Goal: Check status: Check status

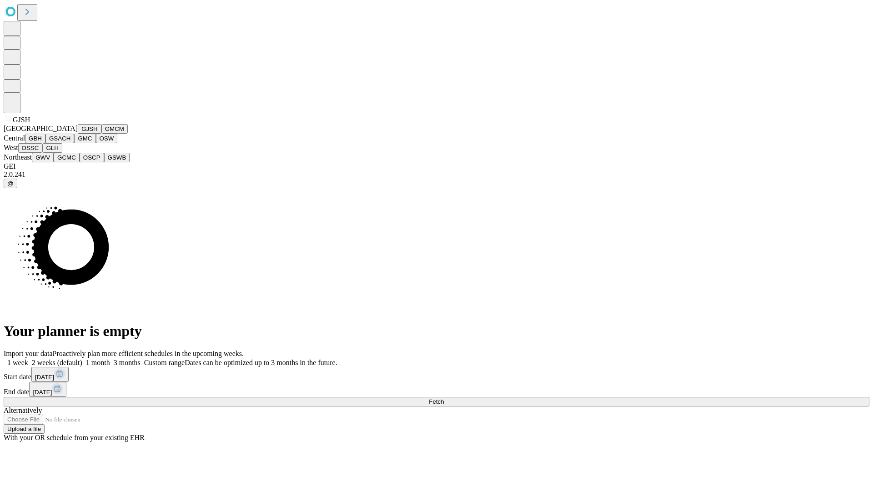
click at [78, 134] on button "GJSH" at bounding box center [90, 129] width 24 height 10
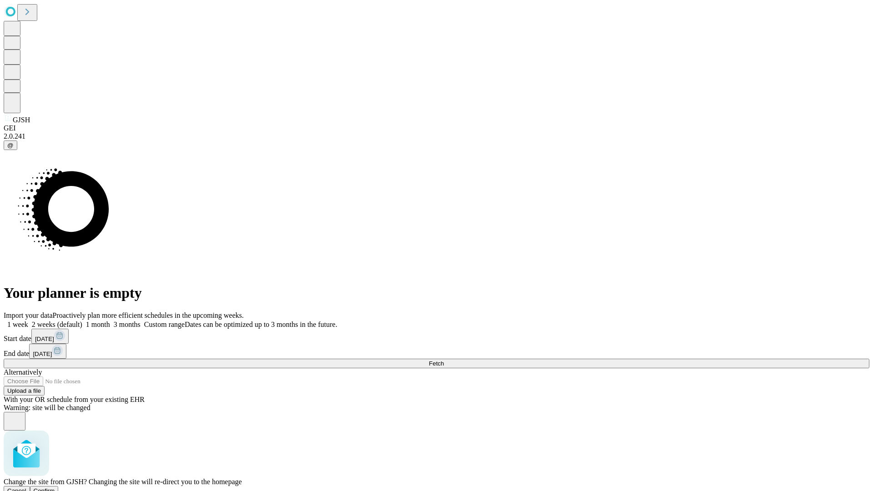
click at [55, 487] on span "Confirm" at bounding box center [44, 490] width 21 height 7
click at [110, 320] on label "1 month" at bounding box center [96, 324] width 28 height 8
click at [444, 360] on span "Fetch" at bounding box center [436, 363] width 15 height 7
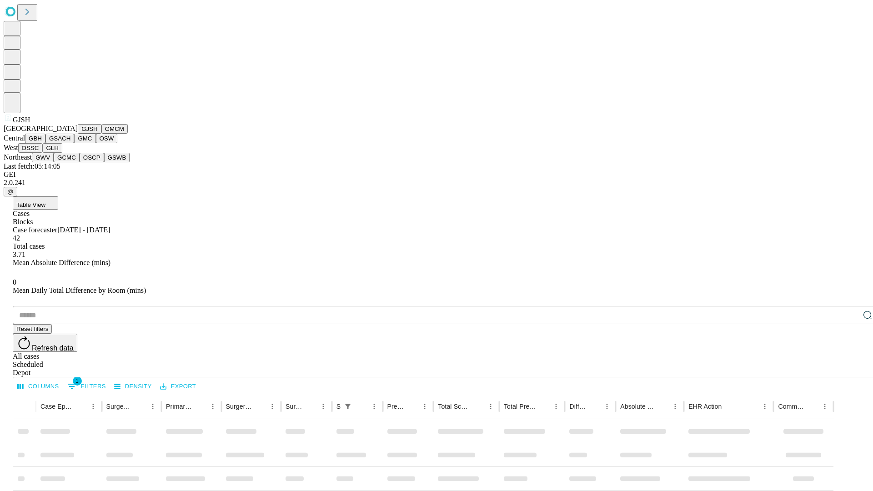
click at [101, 134] on button "GMCM" at bounding box center [114, 129] width 26 height 10
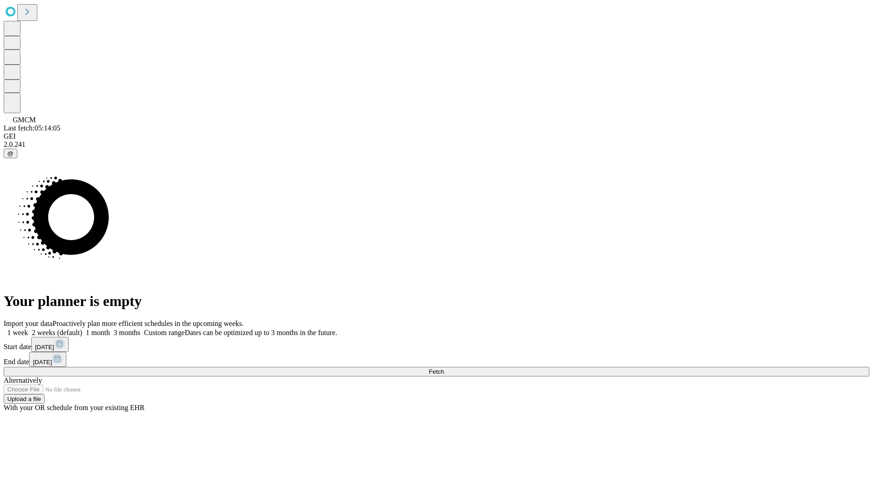
click at [110, 329] on label "1 month" at bounding box center [96, 333] width 28 height 8
click at [444, 368] on span "Fetch" at bounding box center [436, 371] width 15 height 7
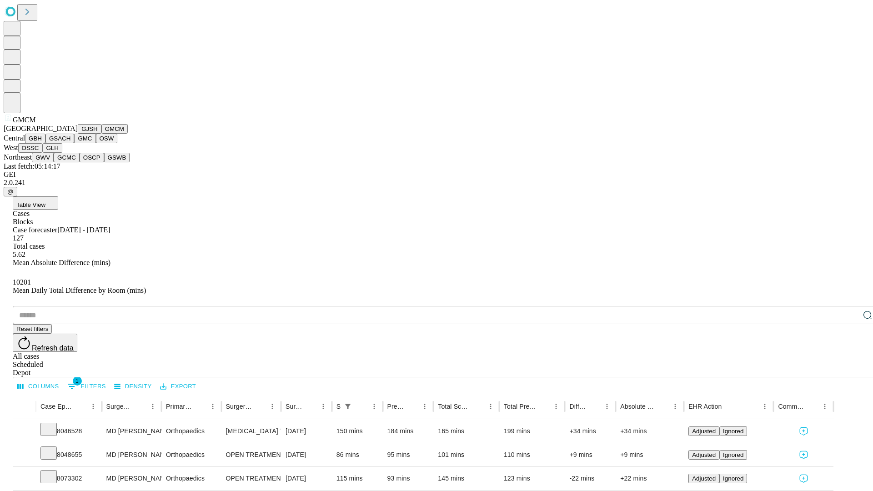
click at [45, 143] on button "GBH" at bounding box center [35, 139] width 20 height 10
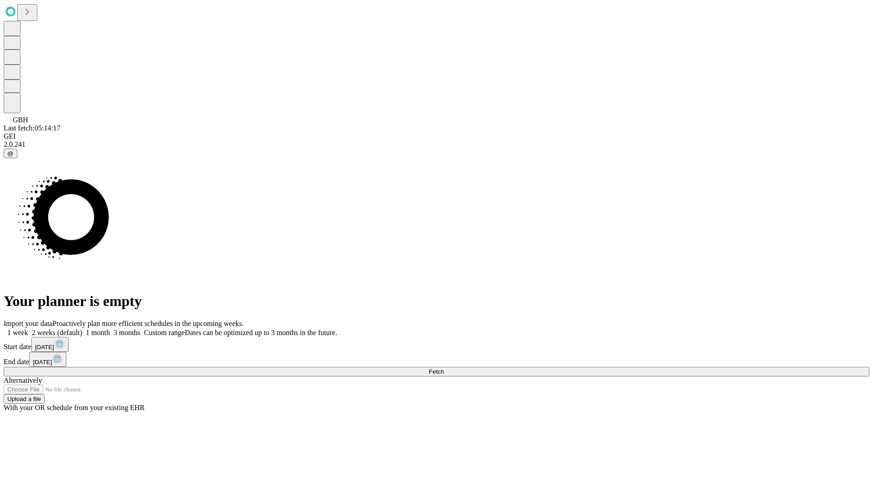
click at [110, 329] on label "1 month" at bounding box center [96, 333] width 28 height 8
click at [444, 368] on span "Fetch" at bounding box center [436, 371] width 15 height 7
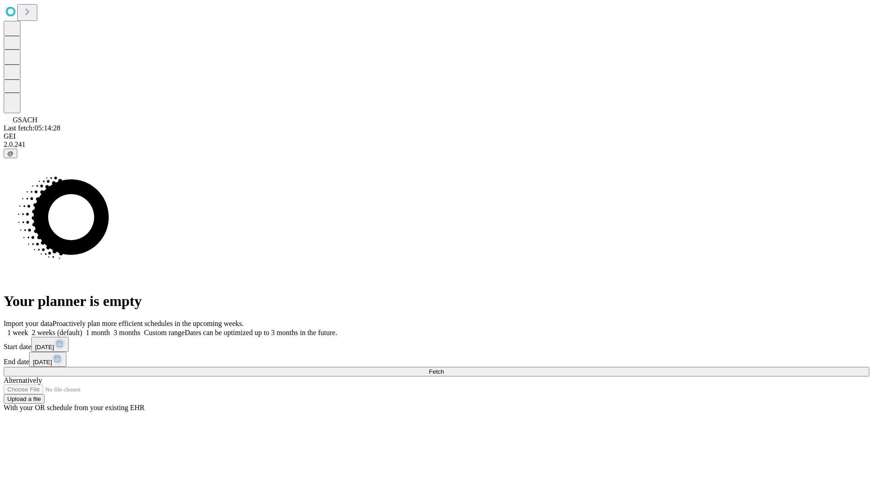
click at [110, 329] on label "1 month" at bounding box center [96, 333] width 28 height 8
click at [444, 368] on span "Fetch" at bounding box center [436, 371] width 15 height 7
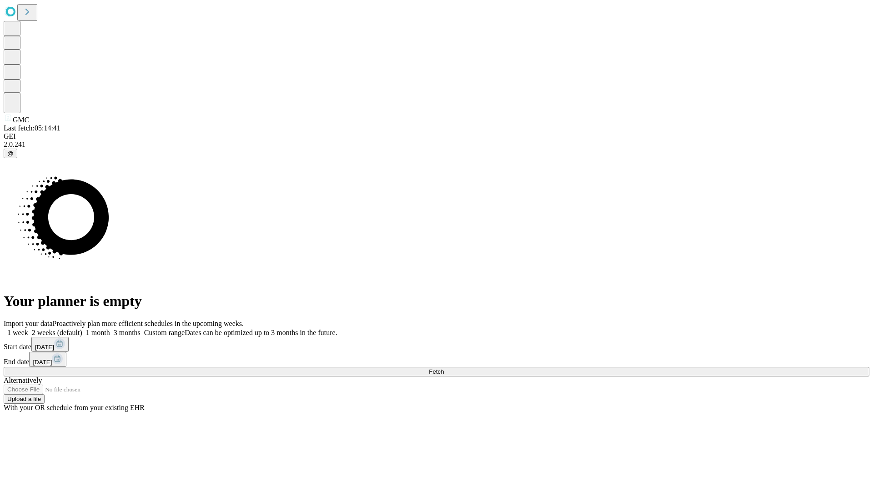
click at [110, 329] on label "1 month" at bounding box center [96, 333] width 28 height 8
click at [444, 368] on span "Fetch" at bounding box center [436, 371] width 15 height 7
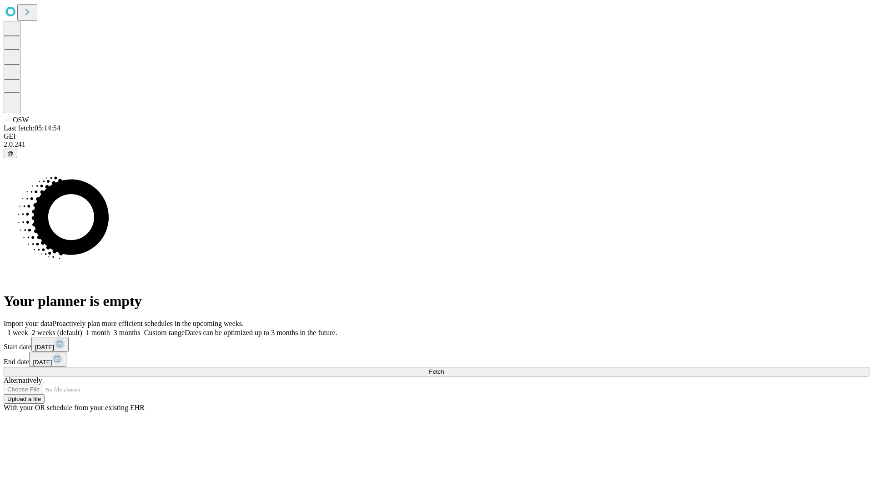
click at [110, 329] on label "1 month" at bounding box center [96, 333] width 28 height 8
click at [444, 368] on span "Fetch" at bounding box center [436, 371] width 15 height 7
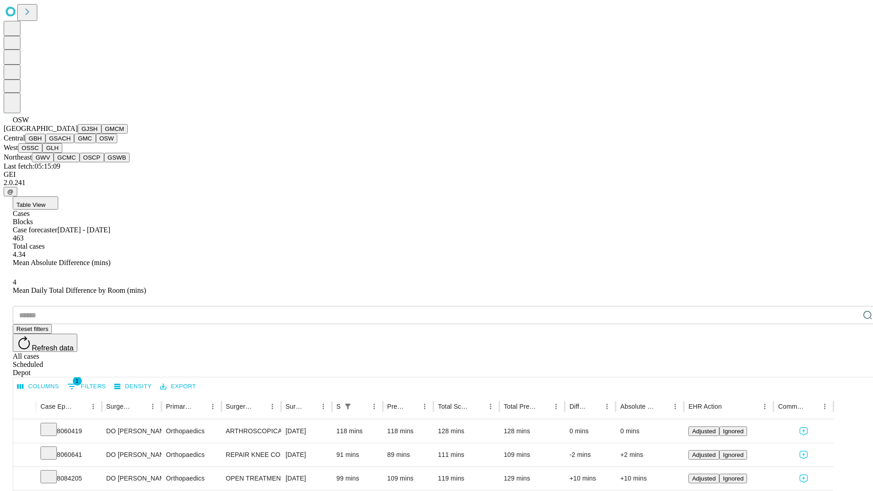
click at [43, 153] on button "OSSC" at bounding box center [30, 148] width 25 height 10
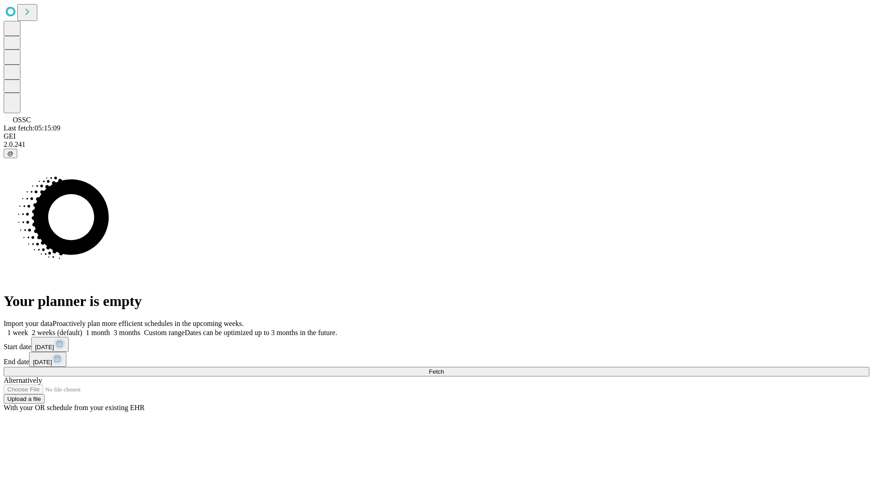
click at [444, 368] on span "Fetch" at bounding box center [436, 371] width 15 height 7
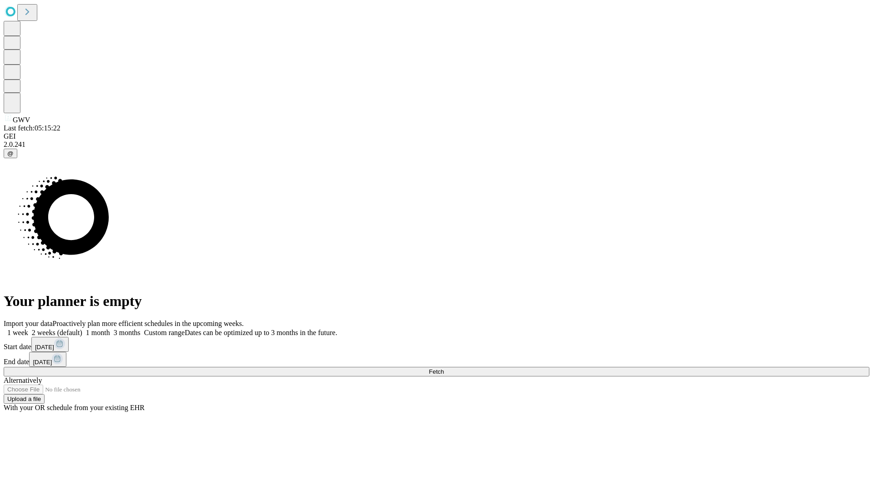
click at [110, 329] on label "1 month" at bounding box center [96, 333] width 28 height 8
click at [444, 368] on span "Fetch" at bounding box center [436, 371] width 15 height 7
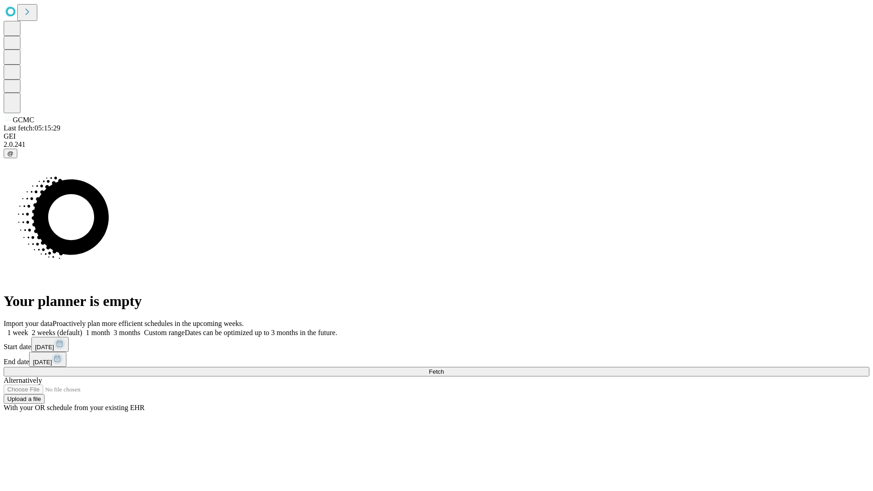
click at [110, 329] on label "1 month" at bounding box center [96, 333] width 28 height 8
click at [444, 368] on span "Fetch" at bounding box center [436, 371] width 15 height 7
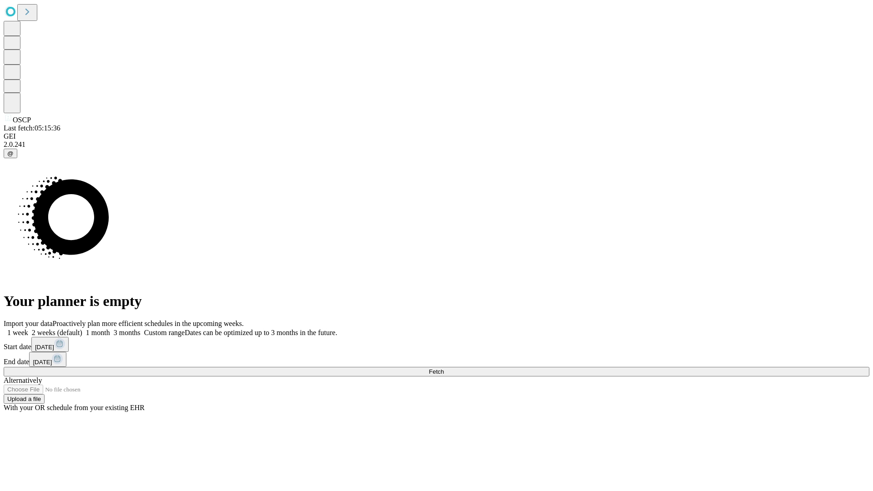
click at [110, 329] on label "1 month" at bounding box center [96, 333] width 28 height 8
click at [444, 368] on span "Fetch" at bounding box center [436, 371] width 15 height 7
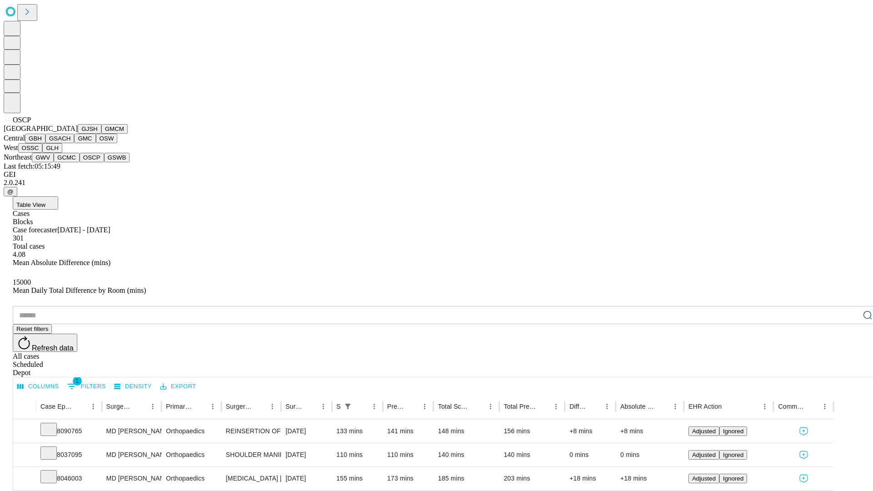
click at [104, 162] on button "GSWB" at bounding box center [117, 158] width 26 height 10
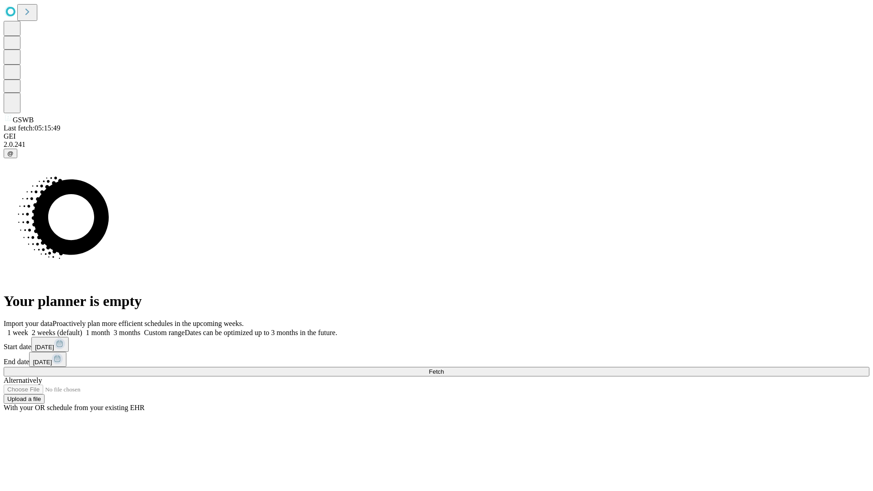
click at [110, 329] on label "1 month" at bounding box center [96, 333] width 28 height 8
click at [444, 368] on span "Fetch" at bounding box center [436, 371] width 15 height 7
